Goal: Find specific page/section: Find specific page/section

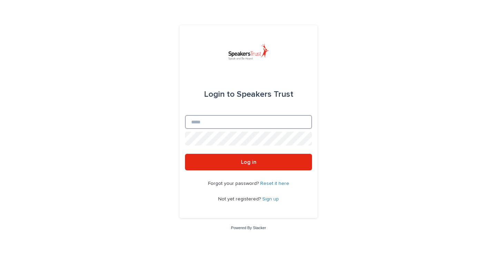
type input "**********"
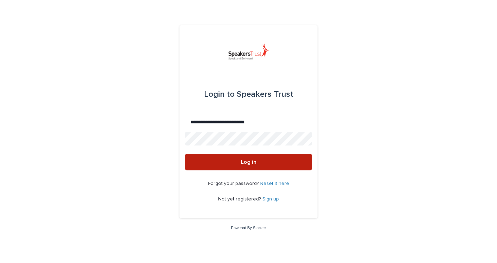
click at [229, 165] on button "Log in" at bounding box center [248, 162] width 127 height 17
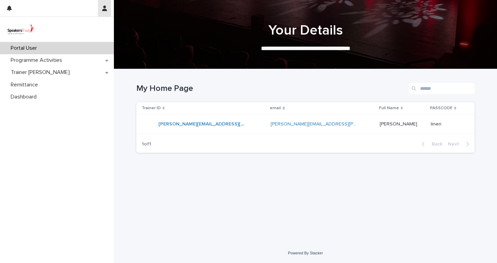
click at [106, 8] on icon "button" at bounding box center [104, 9] width 5 height 6
click at [36, 49] on div at bounding box center [248, 131] width 497 height 263
click at [36, 49] on p "Portal User" at bounding box center [25, 48] width 35 height 7
click at [24, 47] on p "Portal User" at bounding box center [25, 48] width 35 height 7
click at [24, 30] on img at bounding box center [21, 29] width 31 height 14
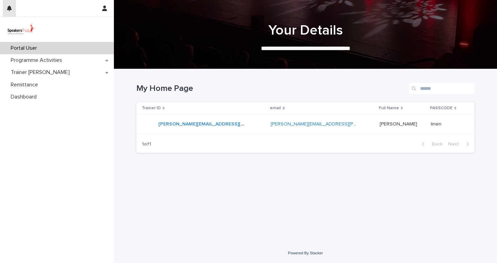
click at [10, 8] on icon "button" at bounding box center [9, 9] width 5 height 6
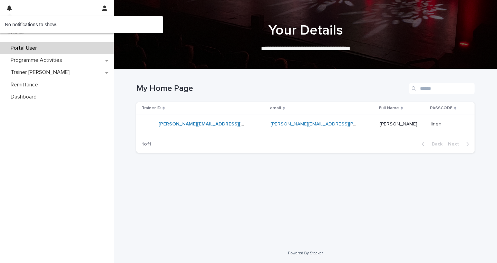
click at [20, 48] on p "Portal User" at bounding box center [25, 48] width 35 height 7
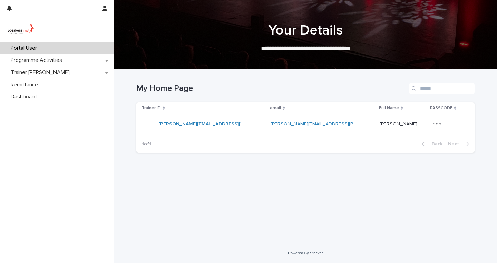
click at [20, 47] on p "Portal User" at bounding box center [25, 48] width 35 height 7
click at [340, 33] on h1 "Your Details" at bounding box center [305, 30] width 338 height 17
click at [336, 54] on div at bounding box center [305, 34] width 383 height 69
click at [337, 47] on p "**********" at bounding box center [305, 48] width 276 height 9
click at [205, 123] on link "[PERSON_NAME][EMAIL_ADDRESS][PERSON_NAME][DOMAIN_NAME]" at bounding box center [237, 124] width 158 height 5
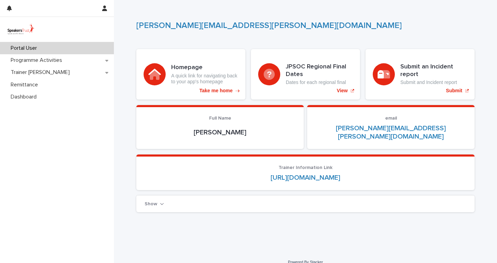
scroll to position [0, 0]
click at [271, 174] on link "[URL][DOMAIN_NAME]" at bounding box center [306, 177] width 70 height 7
